Goal: Information Seeking & Learning: Learn about a topic

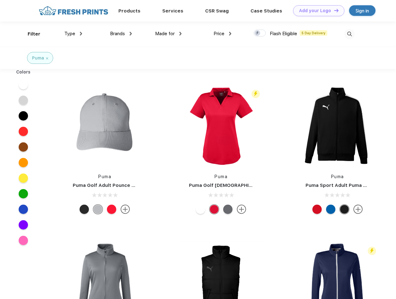
scroll to position [0, 0]
click at [317, 11] on link "Add your Logo Design Tool" at bounding box center [318, 10] width 51 height 11
click at [0, 0] on div "Design Tool" at bounding box center [0, 0] width 0 height 0
click at [334, 10] on link "Add your Logo Design Tool" at bounding box center [318, 10] width 51 height 11
click at [30, 34] on div "Filter" at bounding box center [34, 33] width 13 height 7
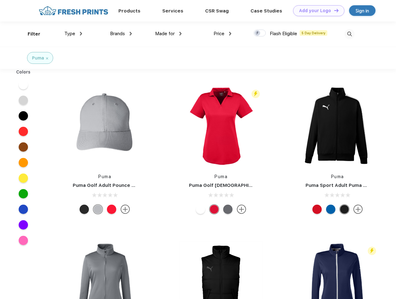
click at [73, 34] on span "Type" at bounding box center [69, 34] width 11 height 6
click at [121, 34] on span "Brands" at bounding box center [117, 34] width 15 height 6
click at [169, 34] on span "Made for" at bounding box center [165, 34] width 20 height 6
click at [223, 34] on span "Price" at bounding box center [219, 34] width 11 height 6
click at [260, 33] on div at bounding box center [260, 33] width 12 height 7
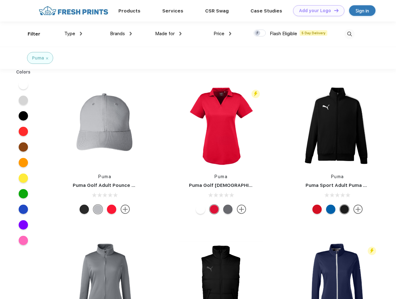
click at [258, 33] on input "checkbox" at bounding box center [256, 31] width 4 height 4
click at [350, 34] on img at bounding box center [350, 34] width 10 height 10
